Goal: Task Accomplishment & Management: Use online tool/utility

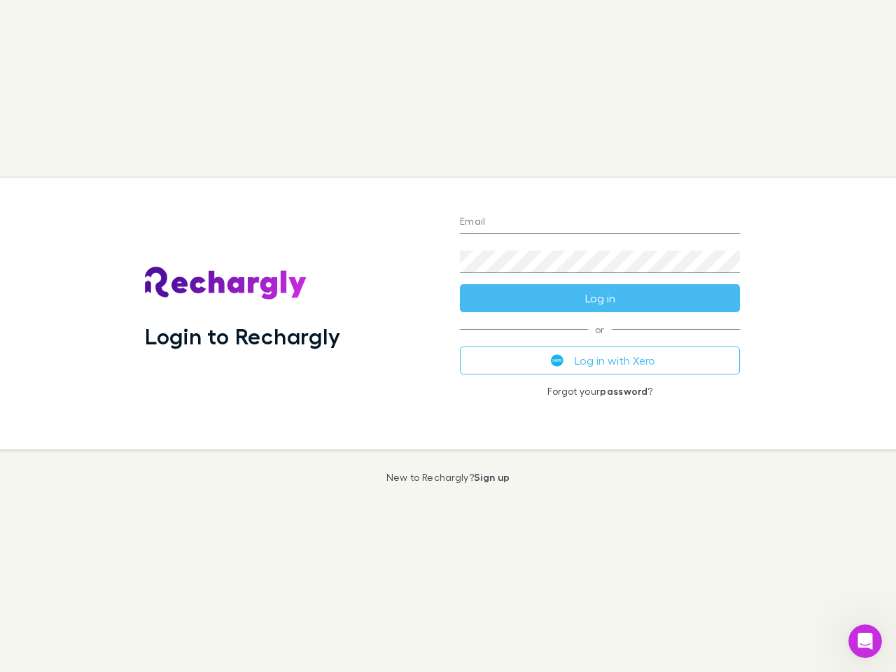
click at [448, 336] on div "Login to Rechargly" at bounding box center [291, 314] width 315 height 272
click at [600, 223] on input "Email" at bounding box center [600, 222] width 280 height 22
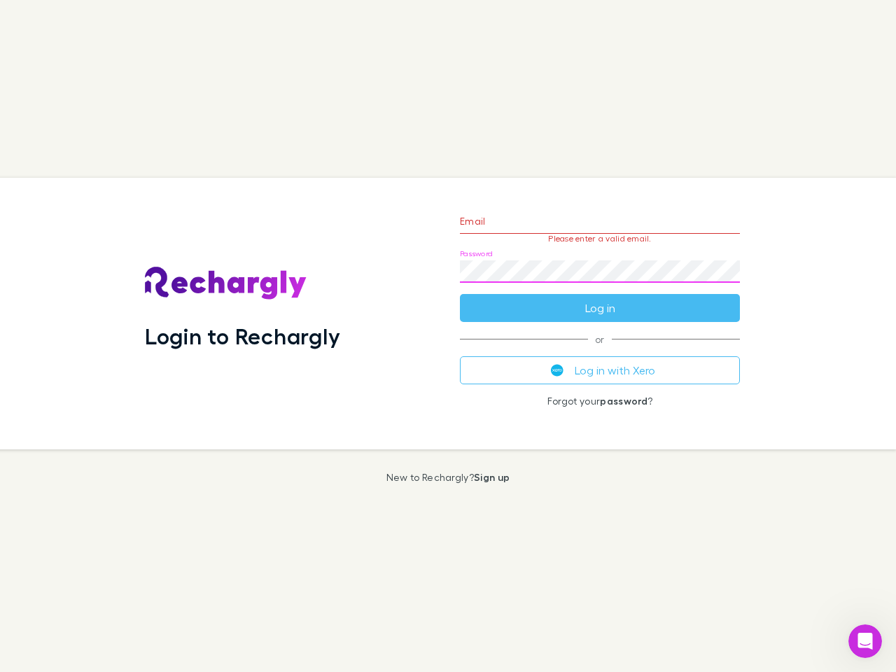
click at [600, 298] on form "Email Please enter a valid email. Password Log in" at bounding box center [600, 261] width 280 height 122
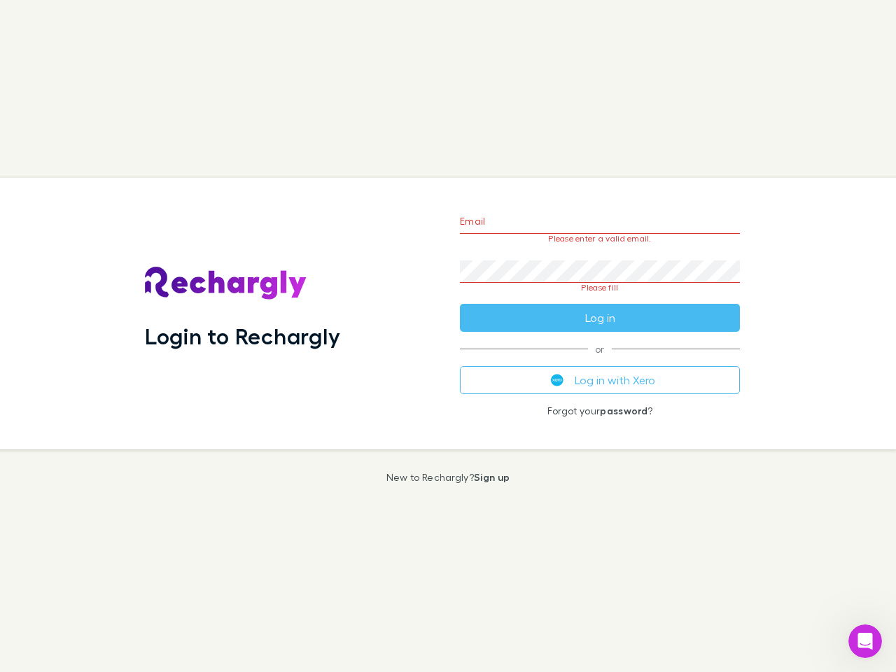
click at [600, 360] on div "Email Please enter a valid email. Password Please fill Log in or Log in with Xe…" at bounding box center [600, 314] width 302 height 272
click at [865, 641] on icon "Open Intercom Messenger" at bounding box center [865, 641] width 23 height 23
